Goal: Complete application form

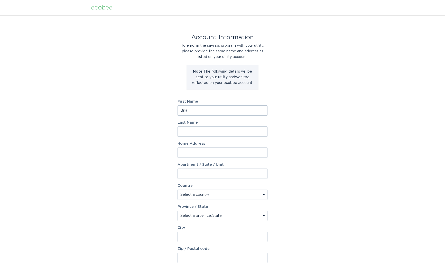
type input "[PERSON_NAME]"
type input "[STREET_ADDRESS]"
select select "US"
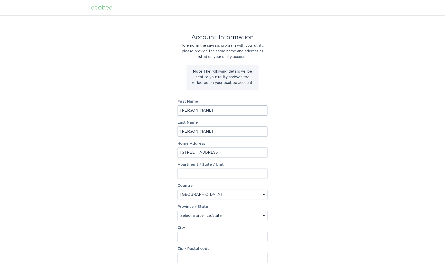
type input "[GEOGRAPHIC_DATA]"
type input "46176"
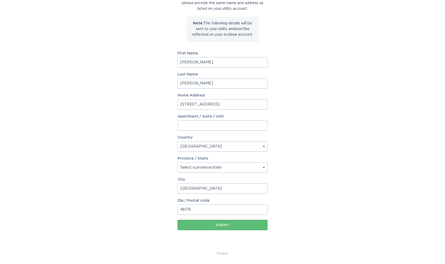
scroll to position [48, 0]
select select "IN"
click at [302, 139] on div "Account Information To enrol in the savings program with your utility, please p…" at bounding box center [222, 109] width 445 height 284
click at [220, 228] on button "Submit" at bounding box center [223, 225] width 90 height 10
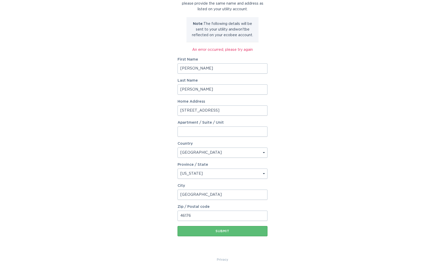
scroll to position [49, 0]
click at [222, 130] on input "Apartment / Suite / Unit" at bounding box center [223, 131] width 90 height 10
click at [218, 146] on div "Country Select a country [GEOGRAPHIC_DATA] [GEOGRAPHIC_DATA]" at bounding box center [223, 149] width 90 height 16
click at [220, 243] on div "Account Information To enrol in the savings program with your utility, please p…" at bounding box center [223, 112] width 90 height 290
click at [221, 234] on button "Submit" at bounding box center [223, 231] width 90 height 10
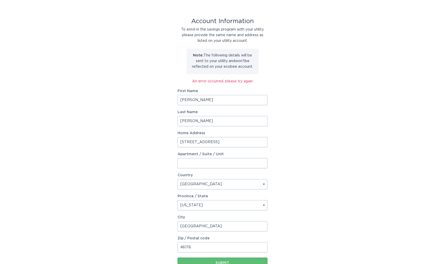
scroll to position [16, 0]
